Goal: Information Seeking & Learning: Stay updated

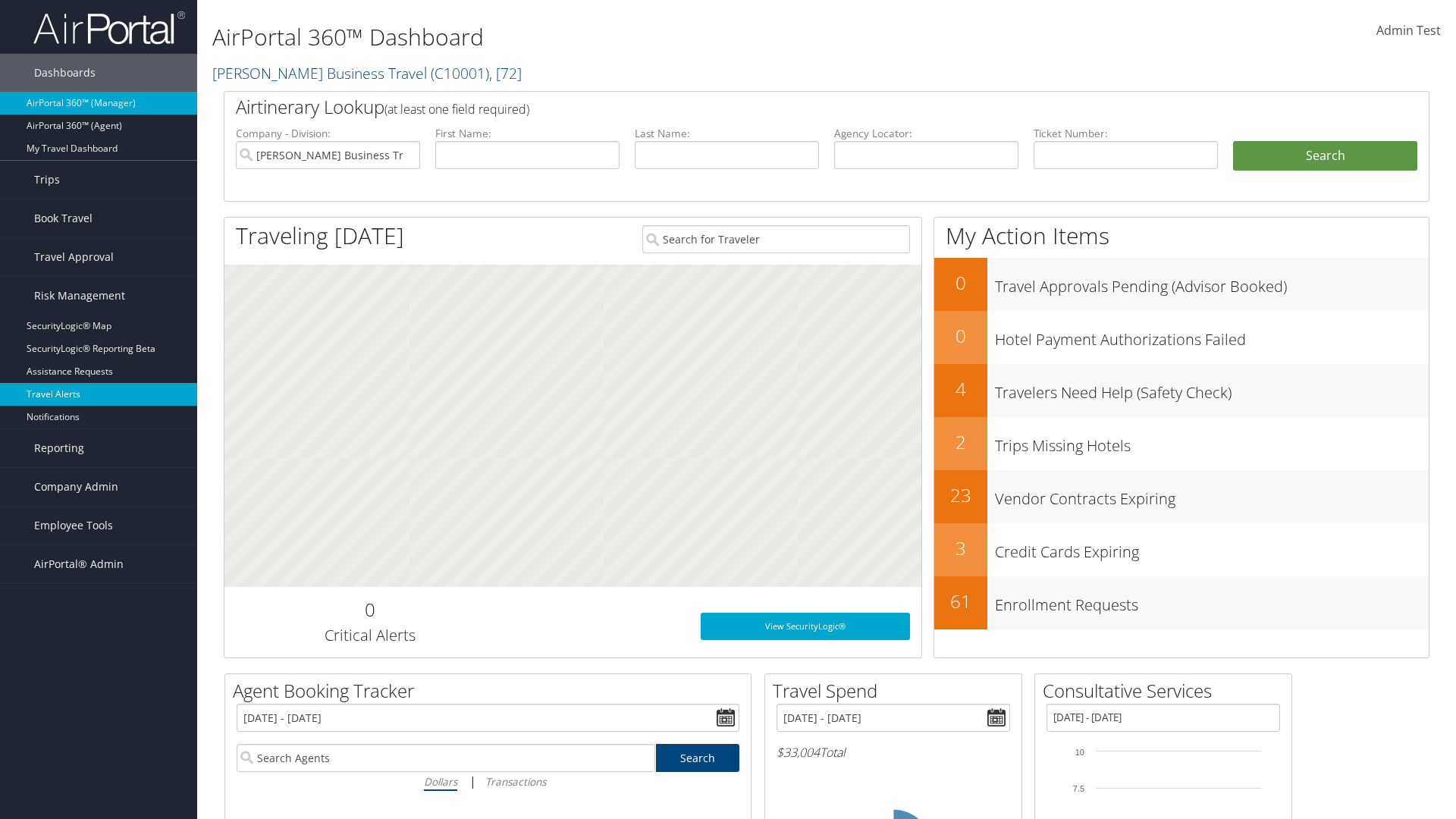
click at [99, 395] on link "Travel Alerts" at bounding box center [99, 395] width 197 height 23
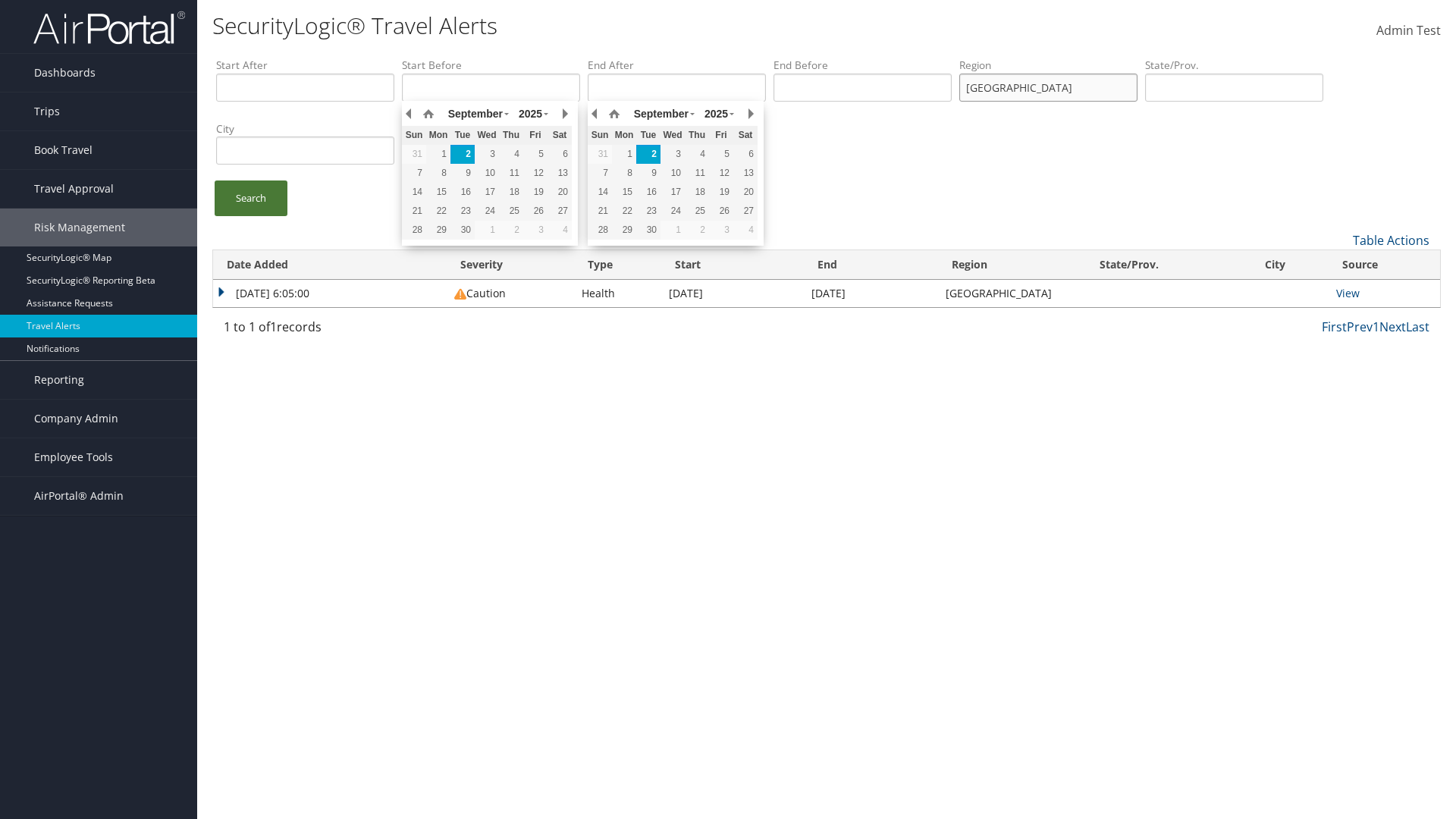
type input "united states"
click at [251, 198] on link "Search" at bounding box center [251, 198] width 73 height 36
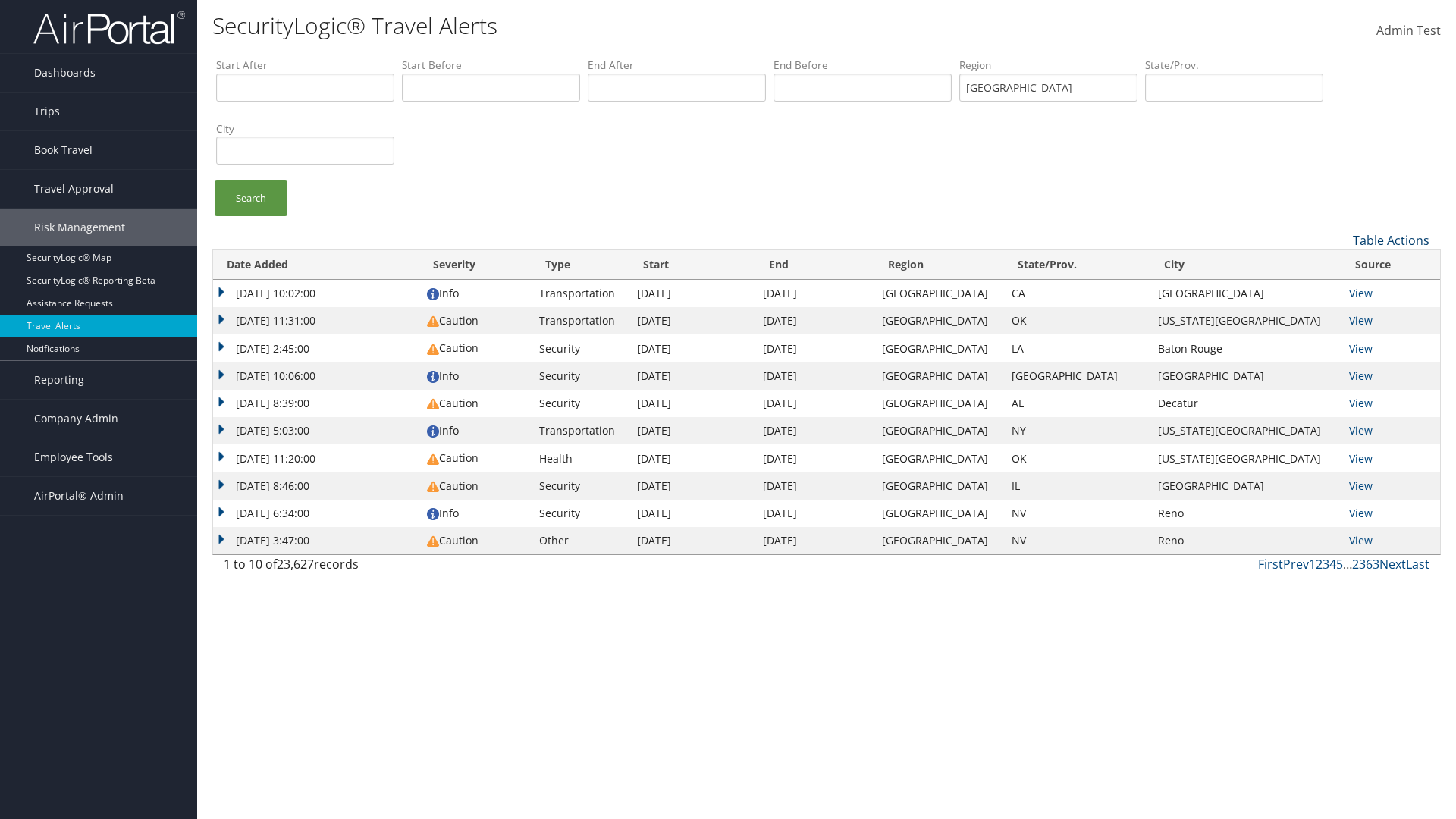
click at [1391, 240] on link "Table Actions" at bounding box center [1390, 240] width 76 height 16
click at [1340, 289] on link "Column Visibility" at bounding box center [1340, 289] width 199 height 26
click at [1340, 265] on link "Date Added" at bounding box center [1340, 265] width 199 height 26
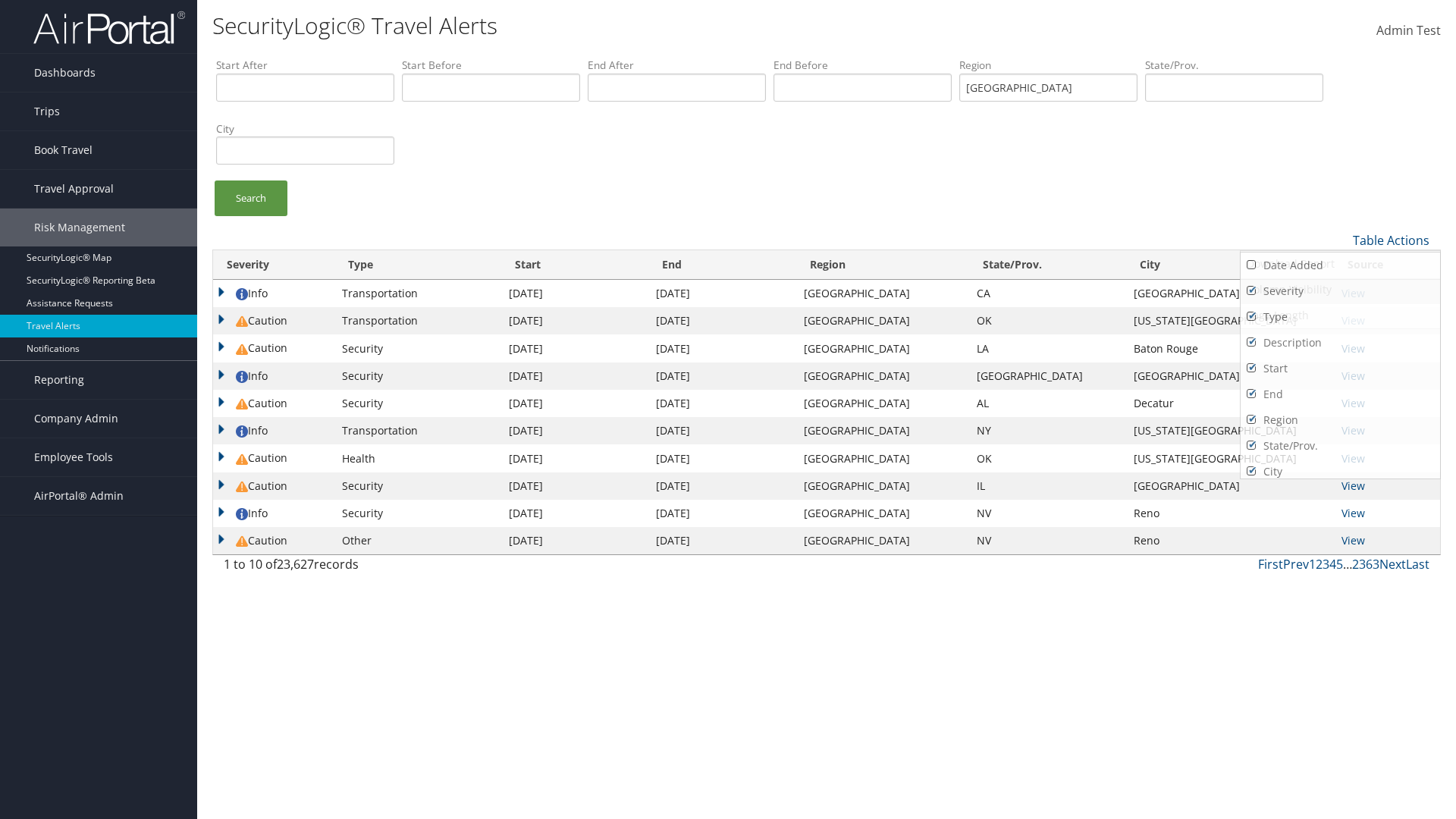
click at [1340, 290] on link "Severity" at bounding box center [1340, 291] width 199 height 26
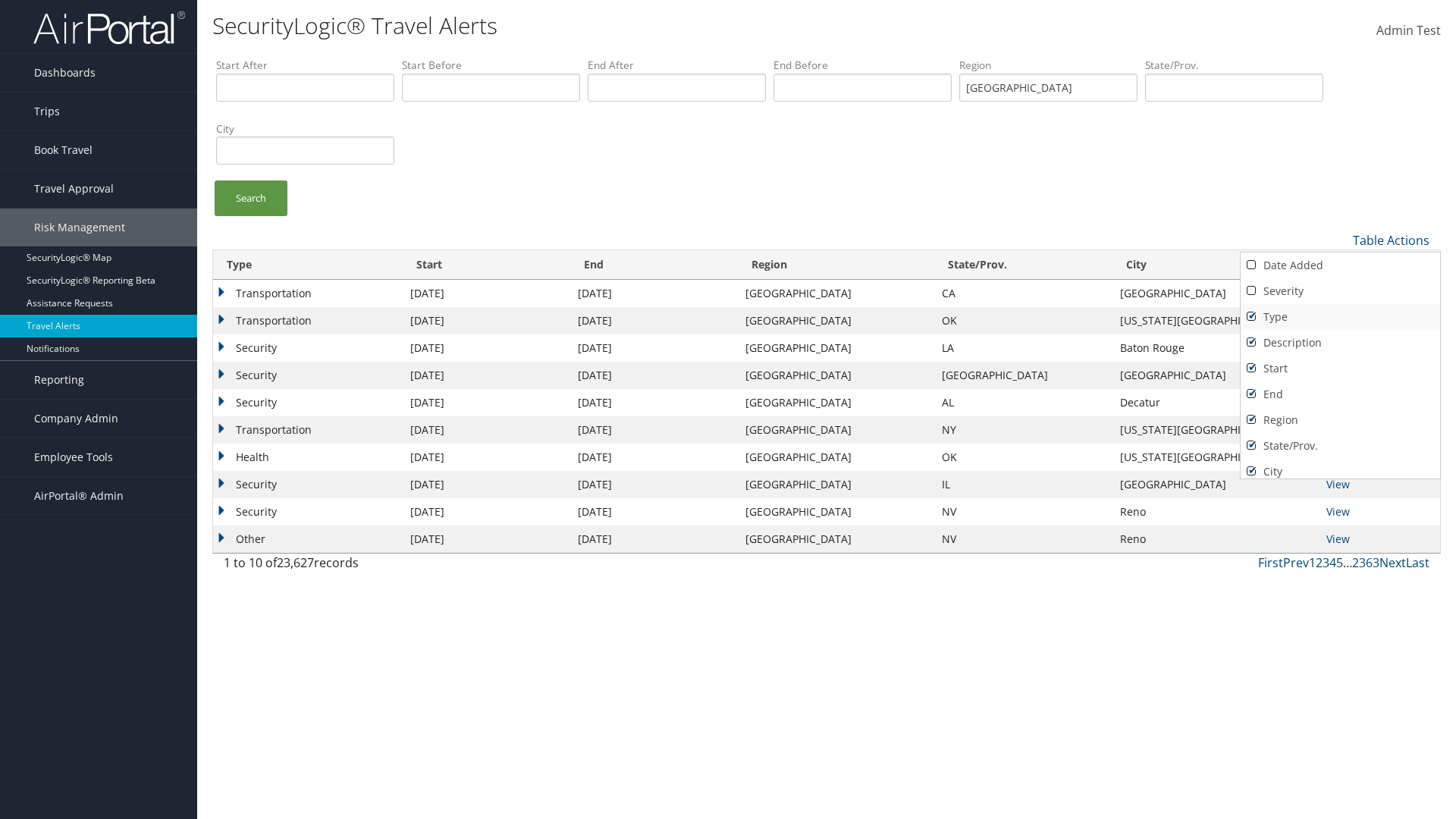
click at [1340, 316] on link "Type" at bounding box center [1340, 316] width 199 height 26
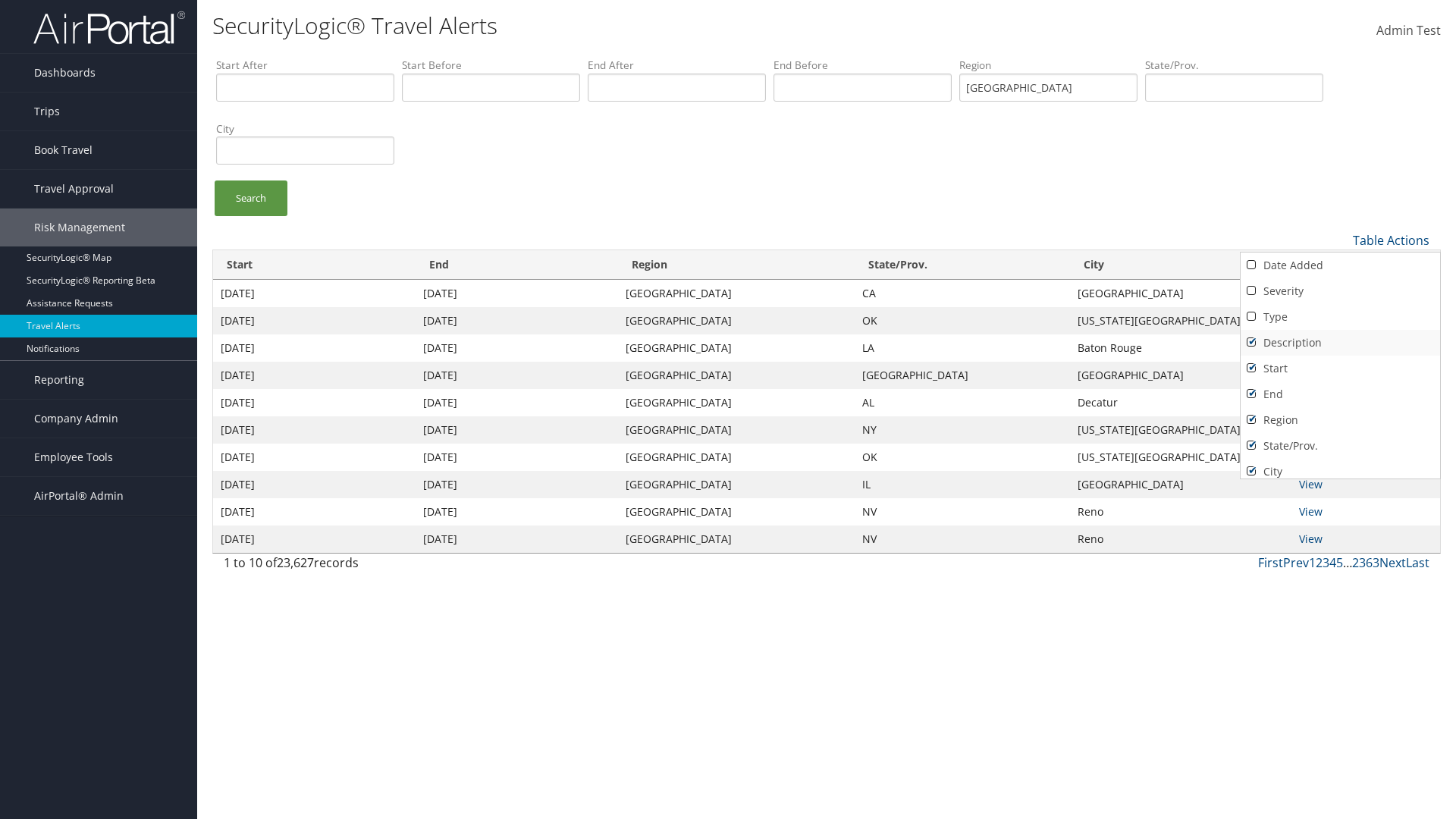
click at [1340, 342] on link "Description" at bounding box center [1340, 342] width 199 height 26
click at [1340, 367] on link "Start" at bounding box center [1340, 368] width 199 height 26
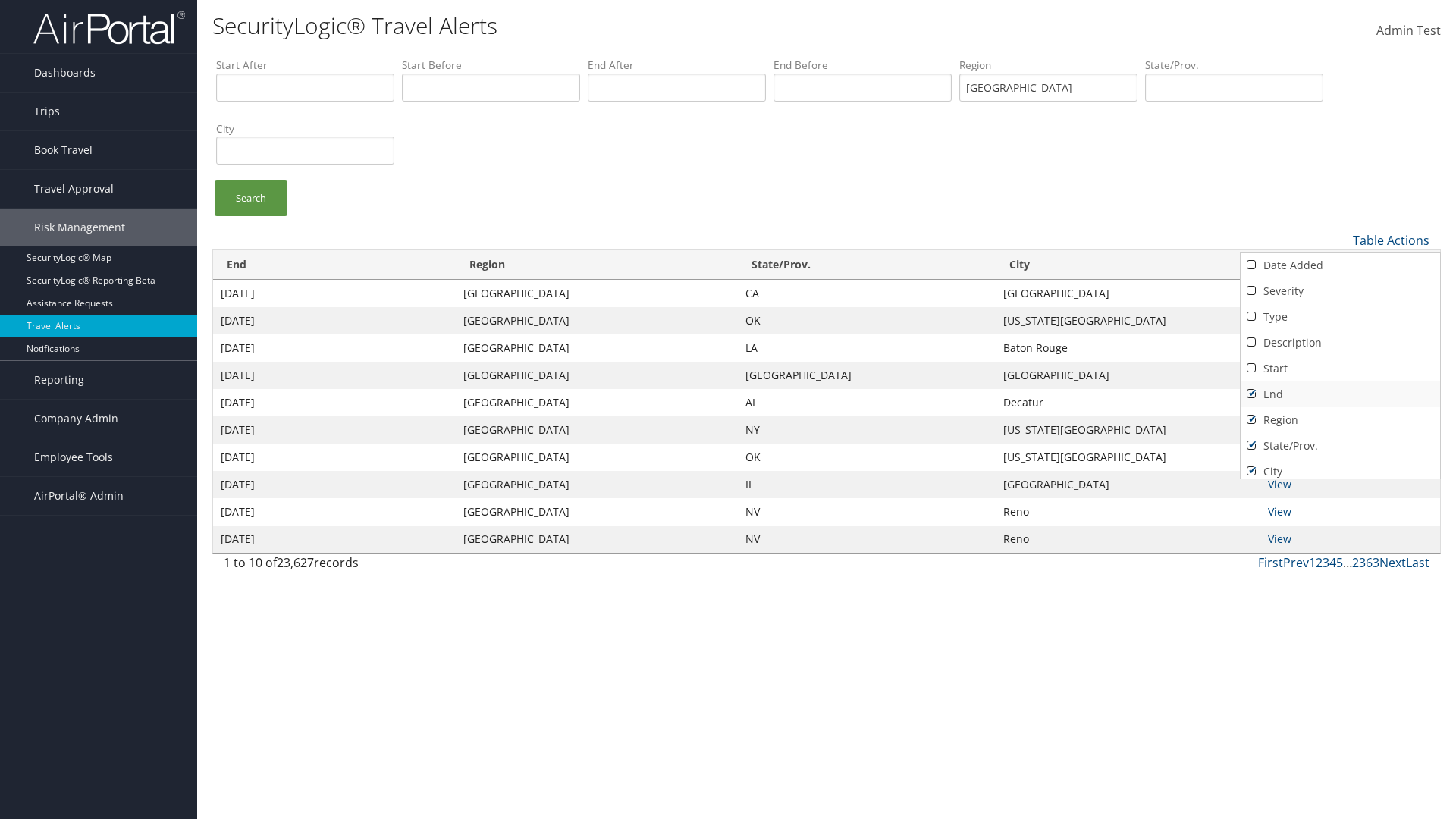
click at [1340, 394] on link "End" at bounding box center [1340, 394] width 199 height 26
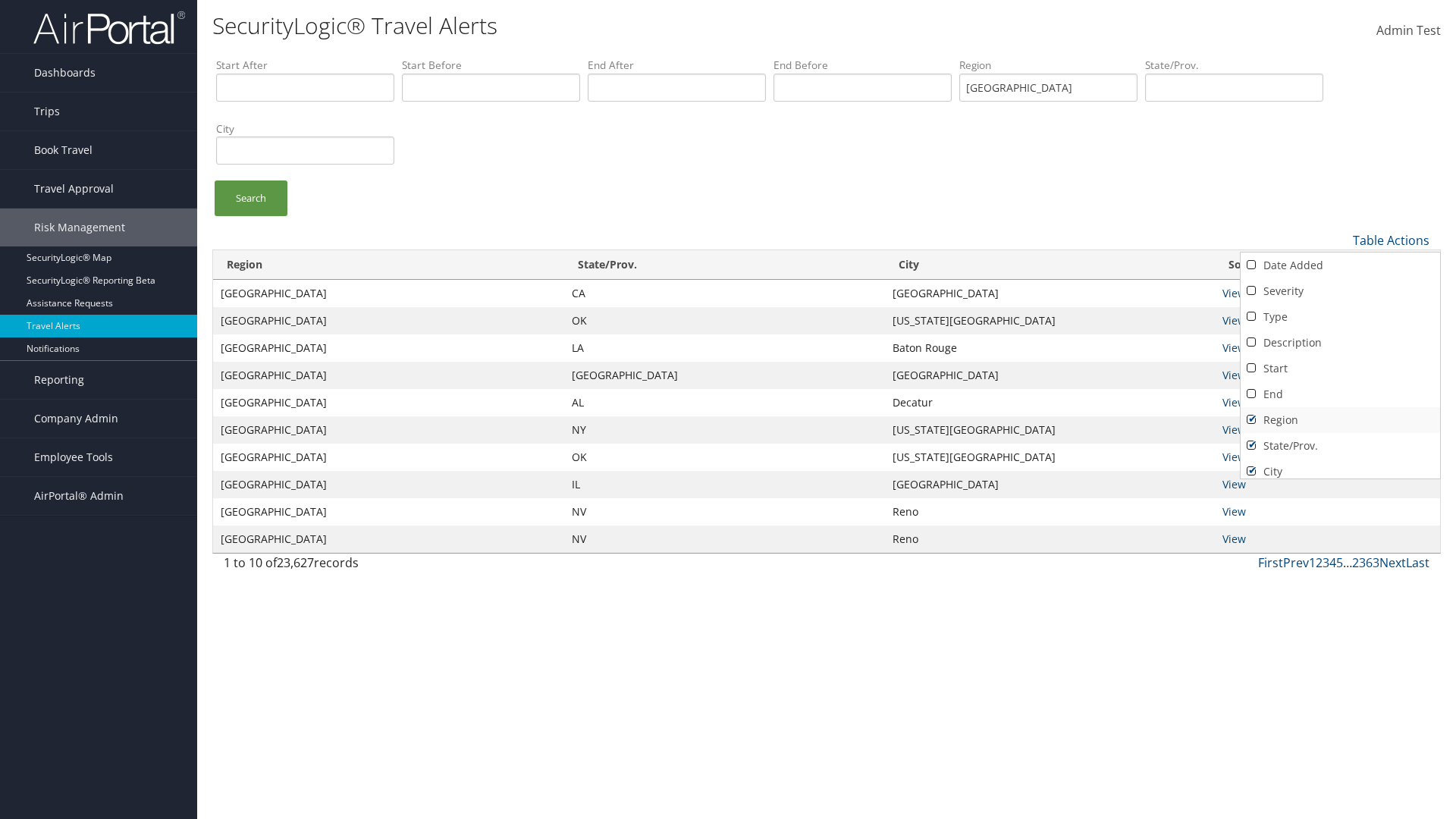
click at [1340, 419] on link "Region" at bounding box center [1340, 420] width 199 height 26
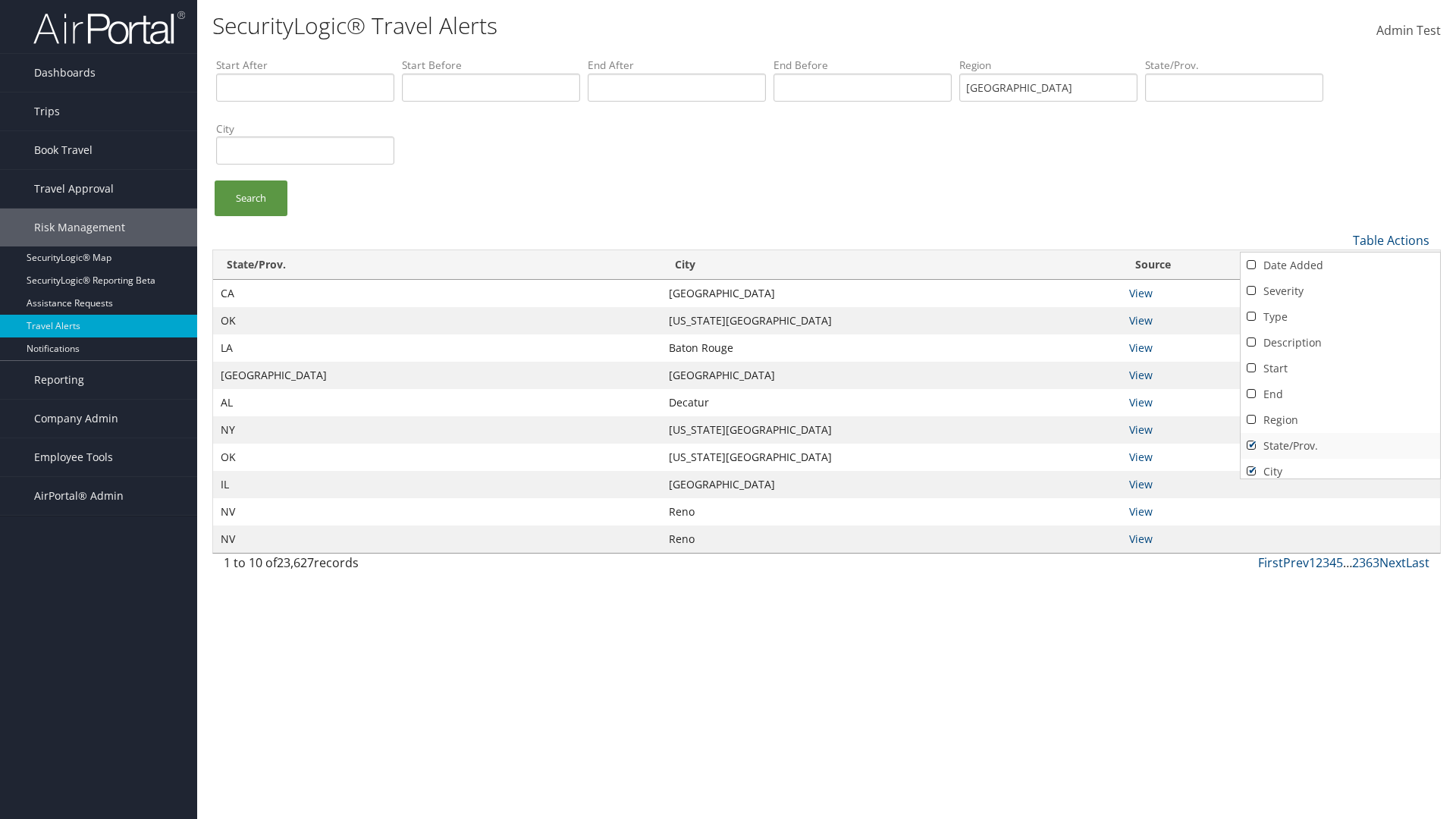
click at [1340, 445] on link "State/Prov." at bounding box center [1340, 446] width 199 height 26
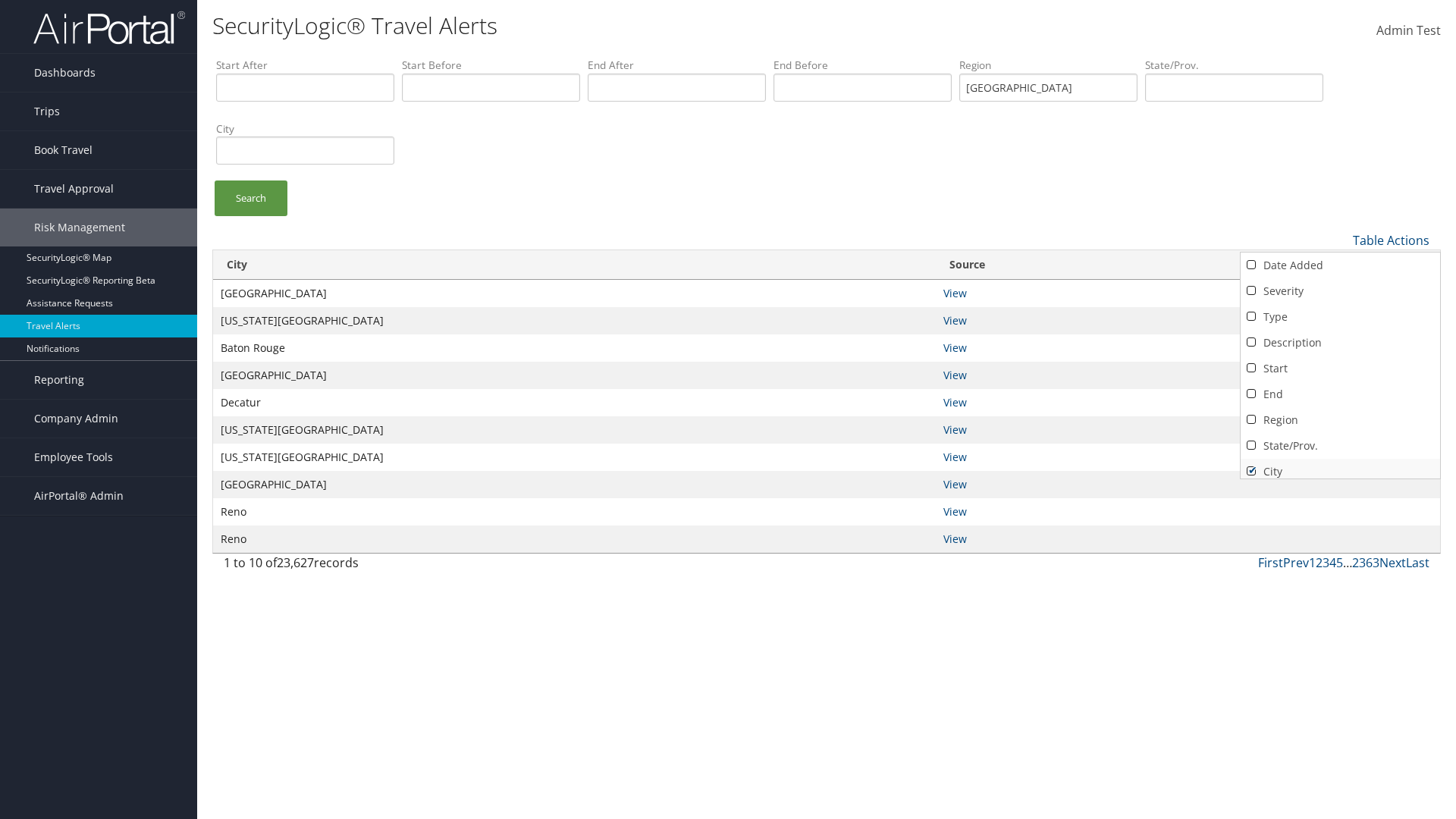
click at [1340, 465] on link "City" at bounding box center [1340, 471] width 199 height 26
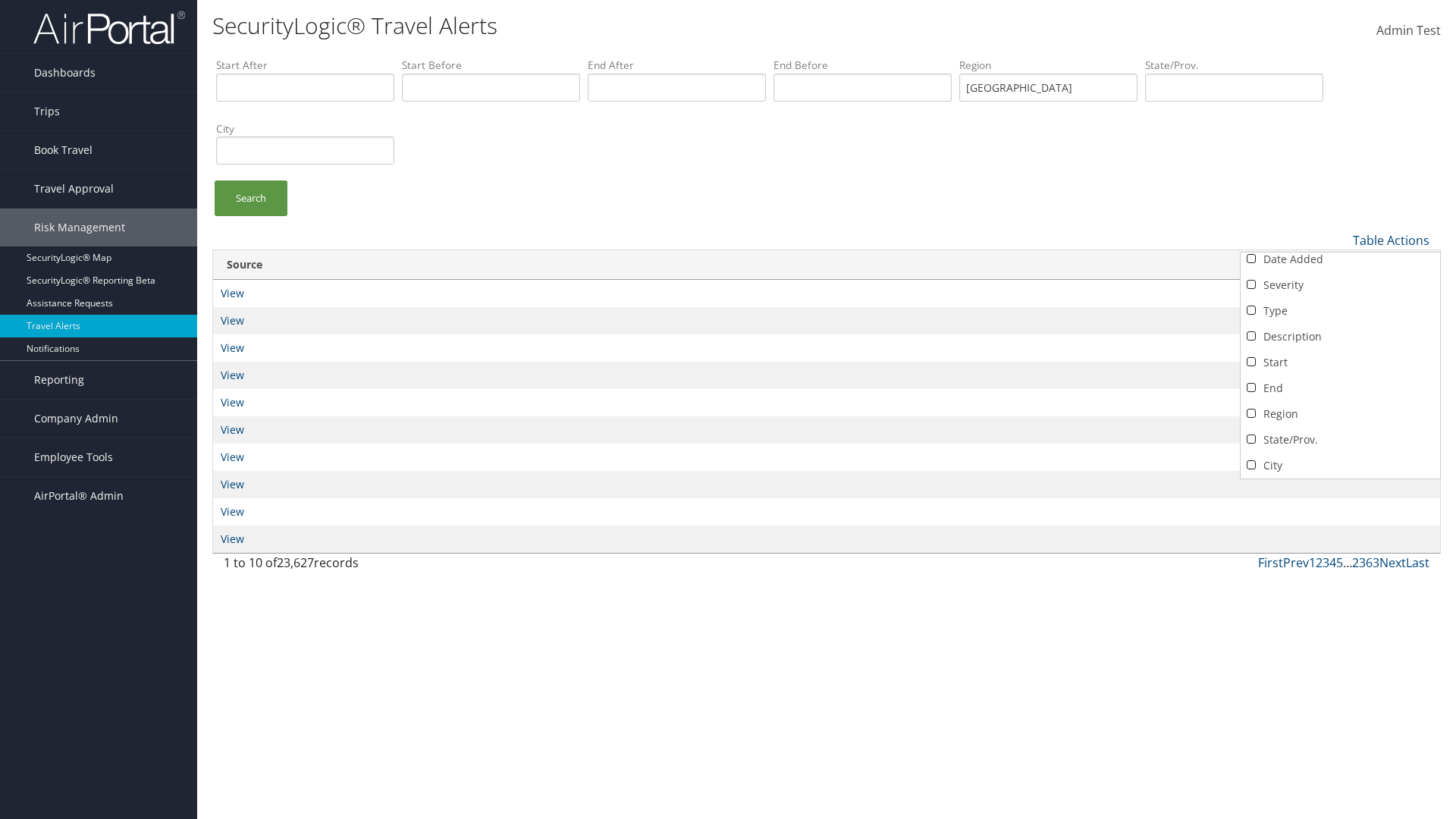
click at [1340, 479] on link "Source" at bounding box center [1340, 491] width 199 height 26
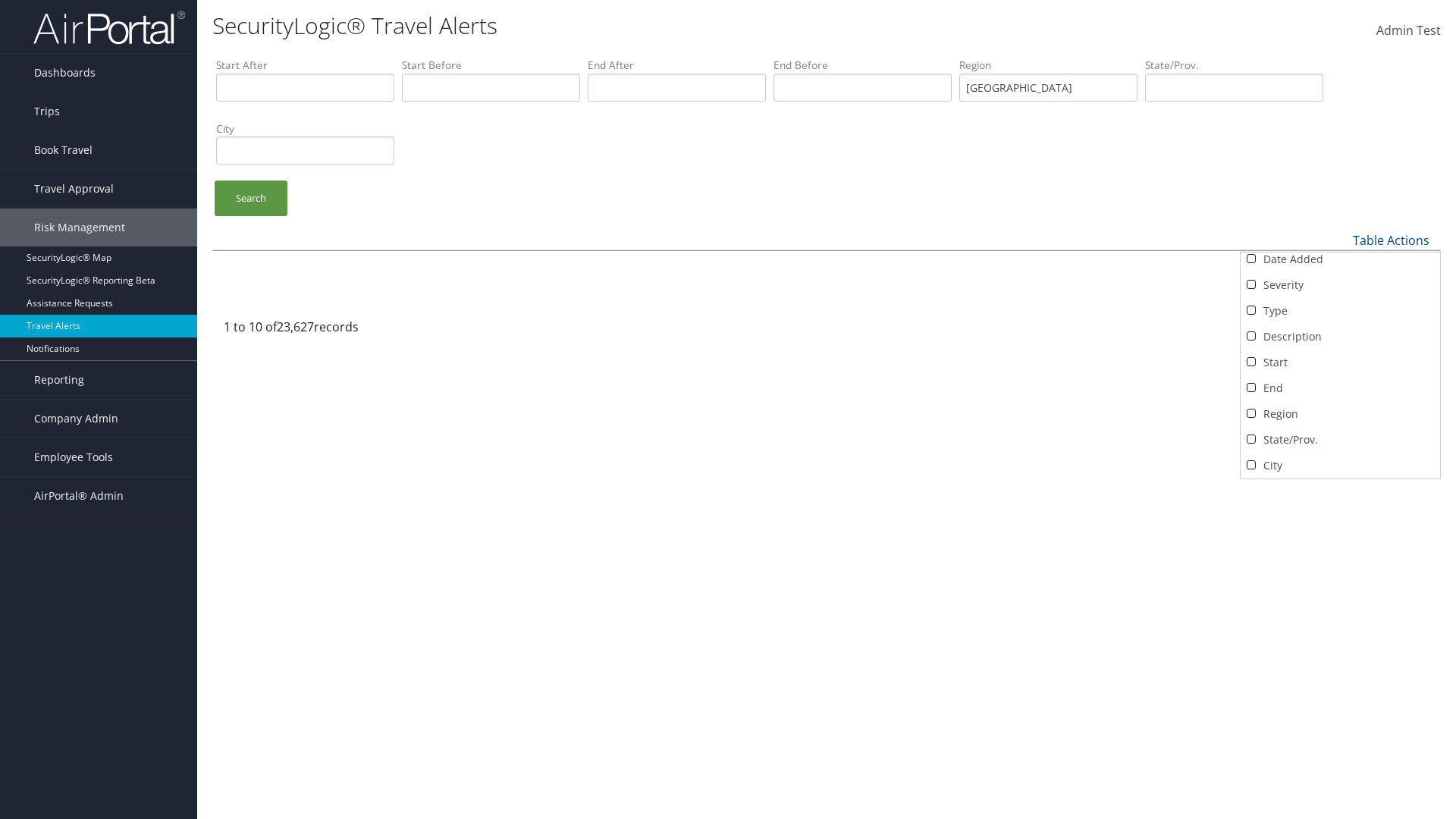
click at [728, 409] on div at bounding box center [728, 409] width 1456 height 819
click at [1391, 240] on link "Table Actions" at bounding box center [1390, 240] width 76 height 16
click at [1340, 265] on link "Date Added" at bounding box center [1340, 265] width 199 height 26
